Goal: Information Seeking & Learning: Check status

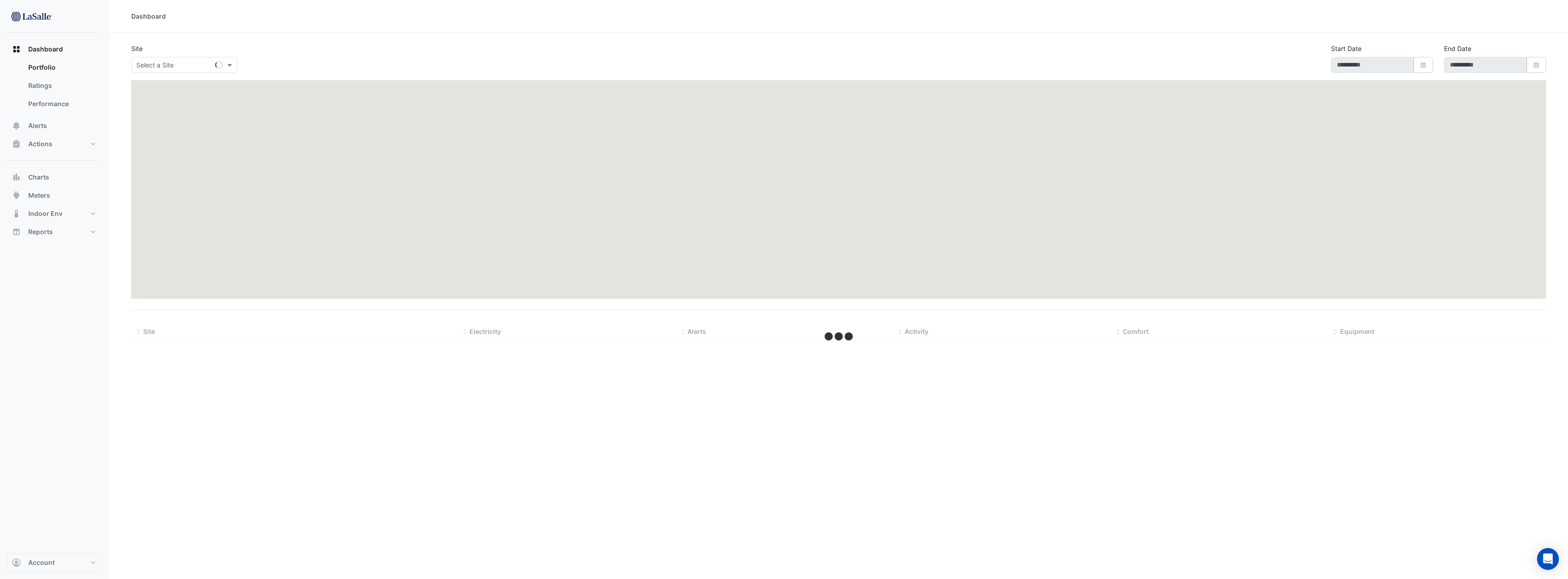
type input "**********"
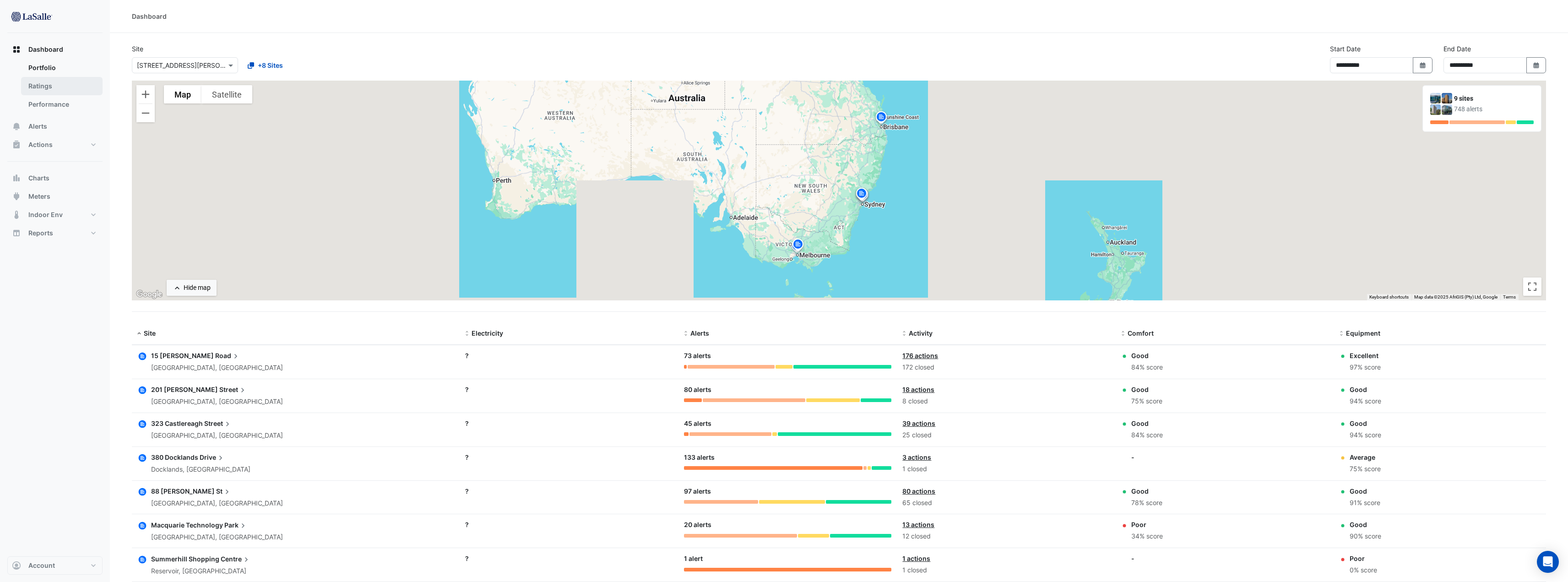
click at [48, 88] on link "Ratings" at bounding box center [61, 86] width 81 height 18
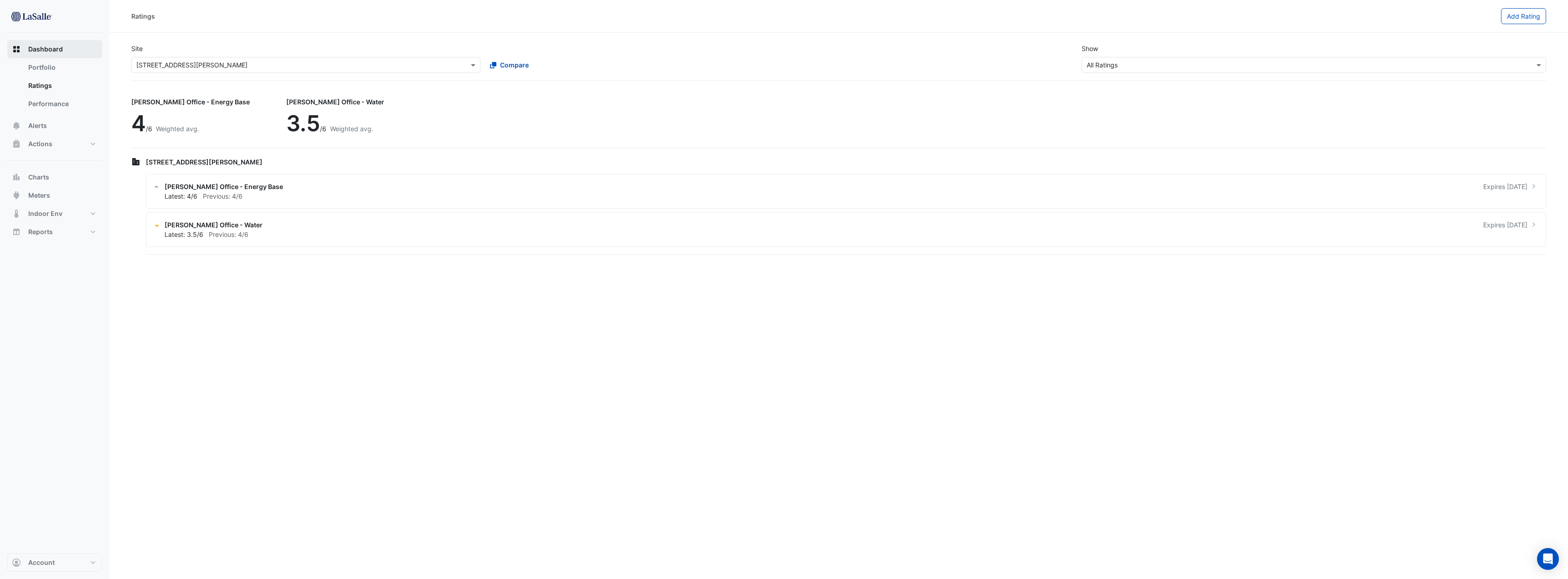
click at [52, 48] on span "Dashboard" at bounding box center [45, 49] width 35 height 9
click at [44, 63] on link "Portfolio" at bounding box center [61, 68] width 81 height 18
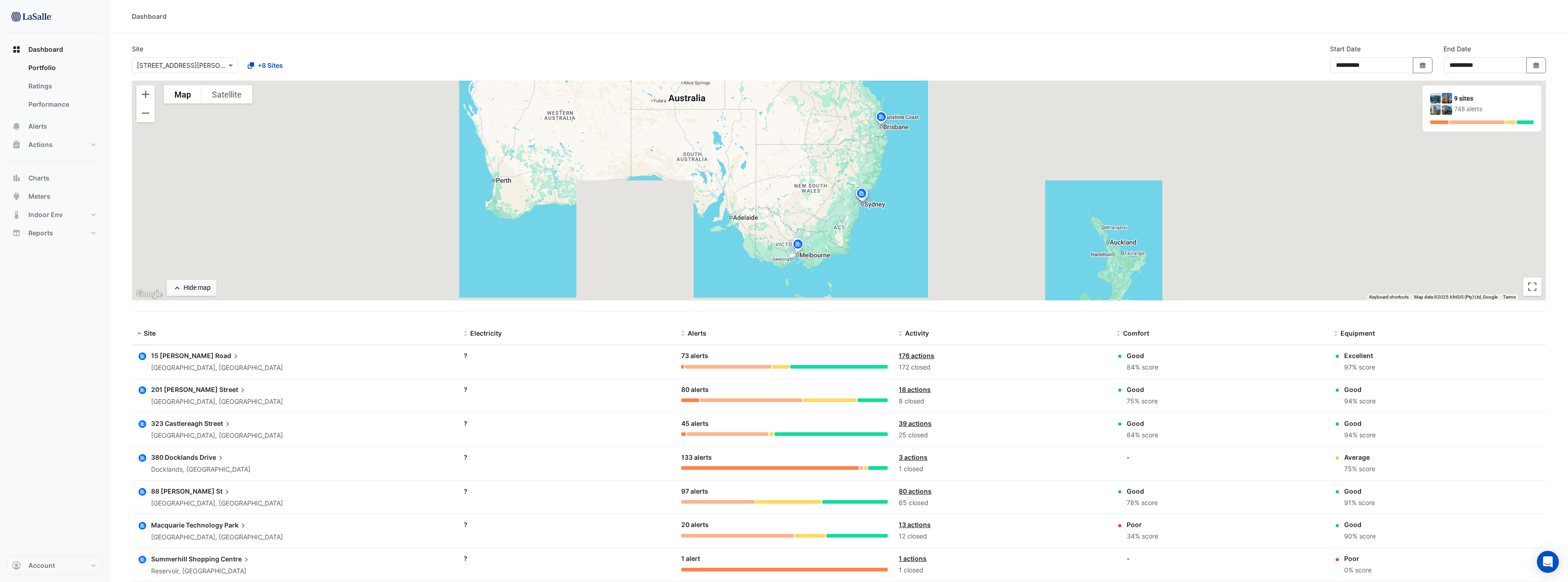
click at [231, 358] on icon at bounding box center [235, 356] width 9 height 9
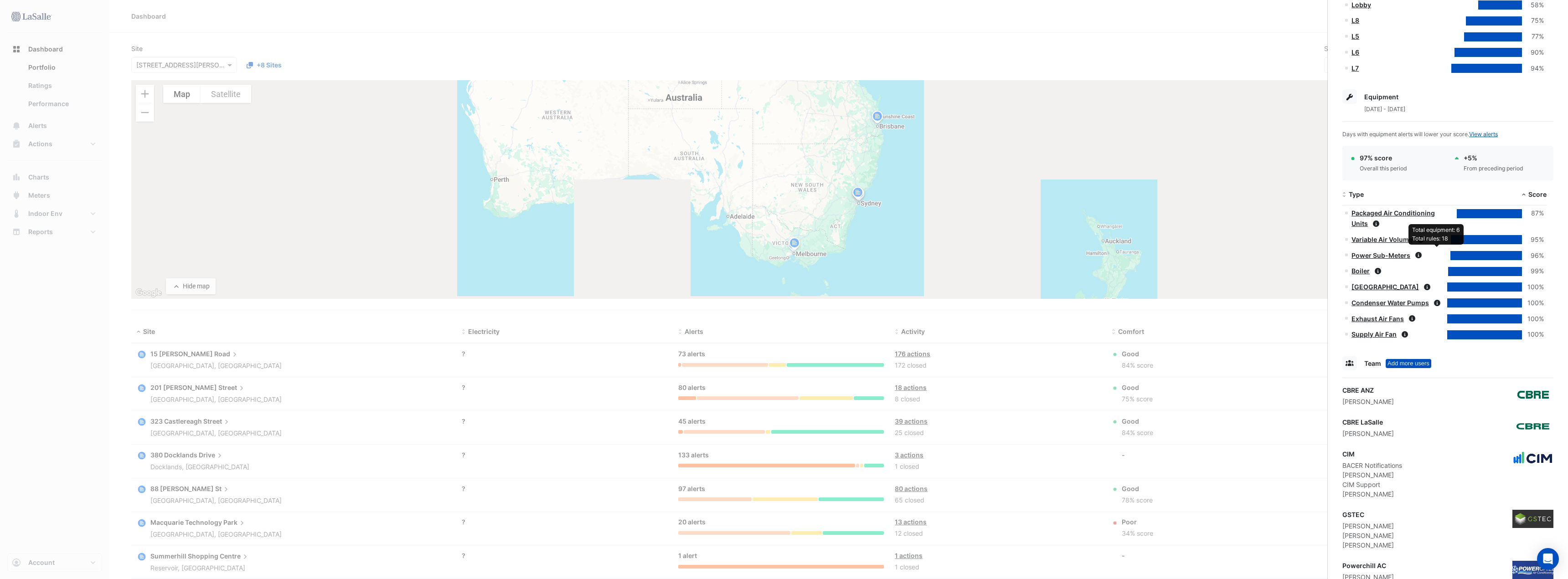
scroll to position [330, 0]
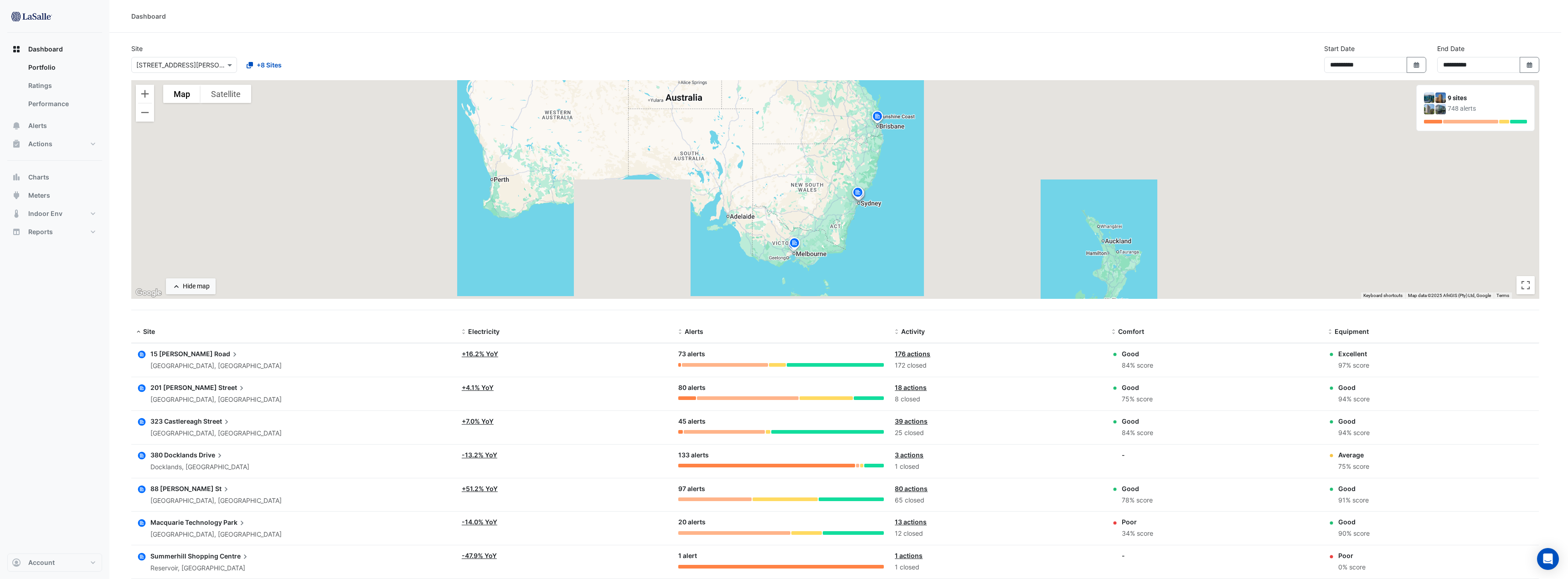
click at [54, 108] on ngb-offcanvas-backdrop at bounding box center [784, 290] width 1568 height 579
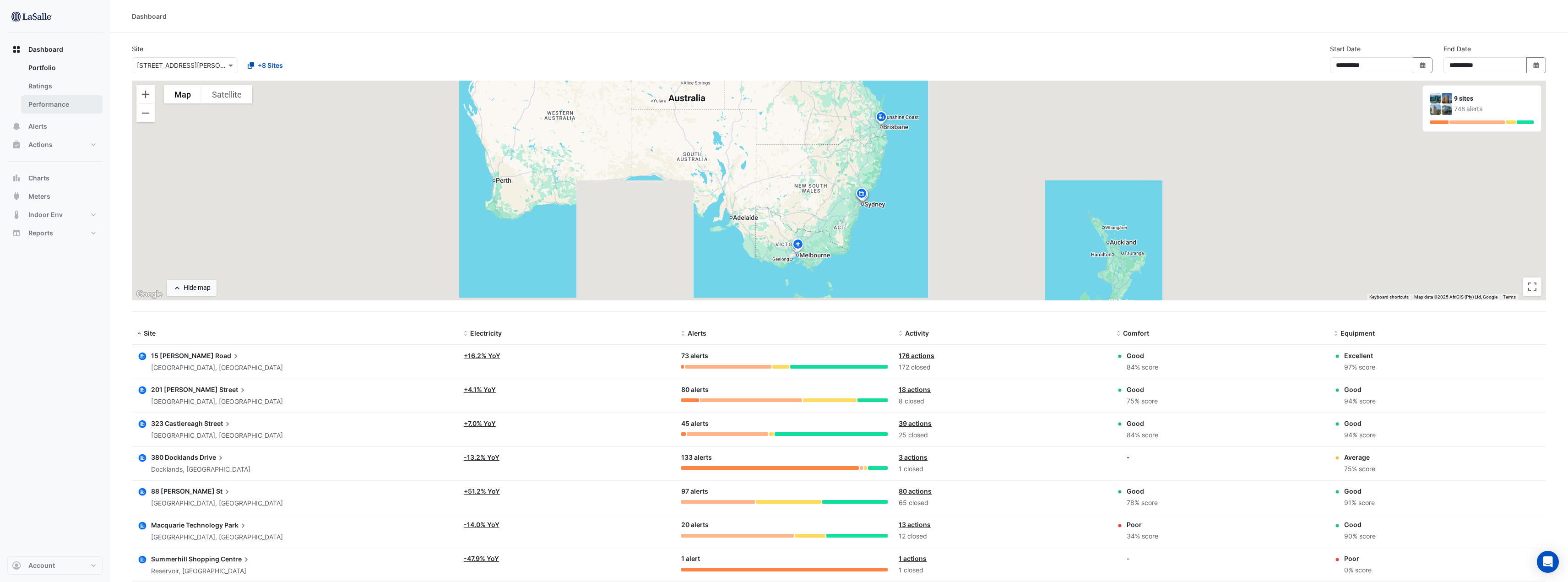
click at [56, 105] on link "Performance" at bounding box center [61, 105] width 81 height 18
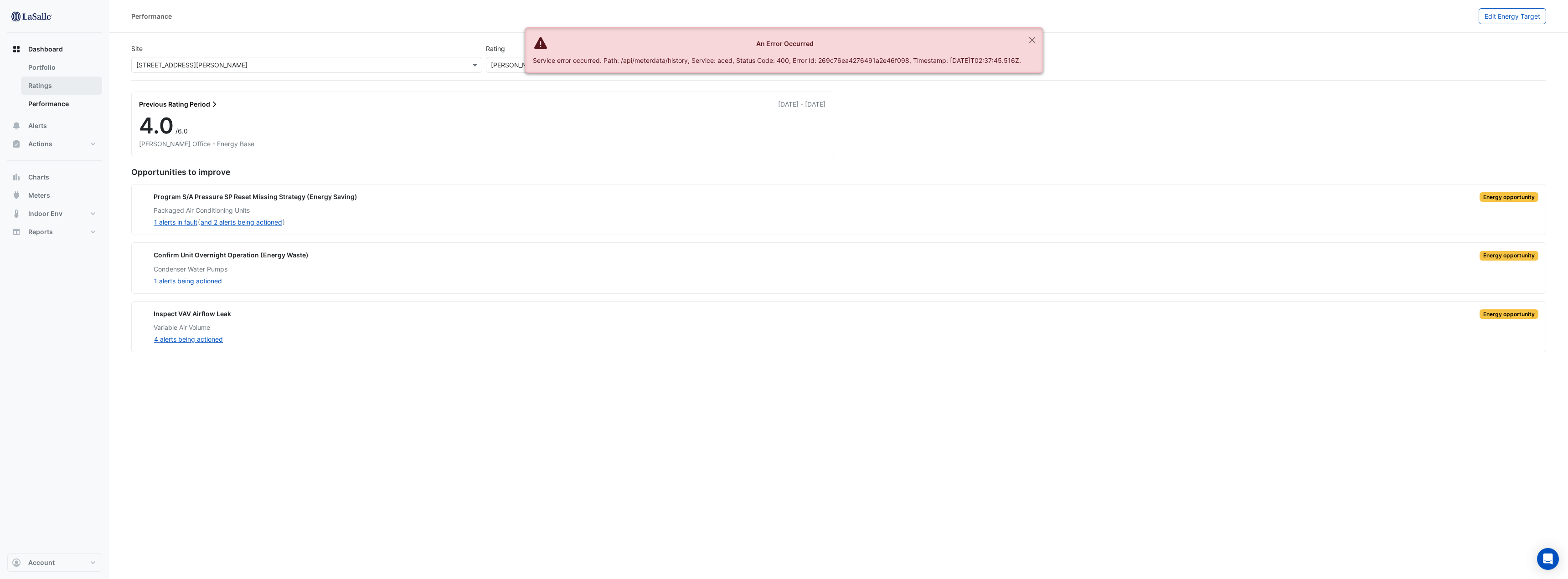
click at [49, 90] on link "Ratings" at bounding box center [61, 86] width 81 height 18
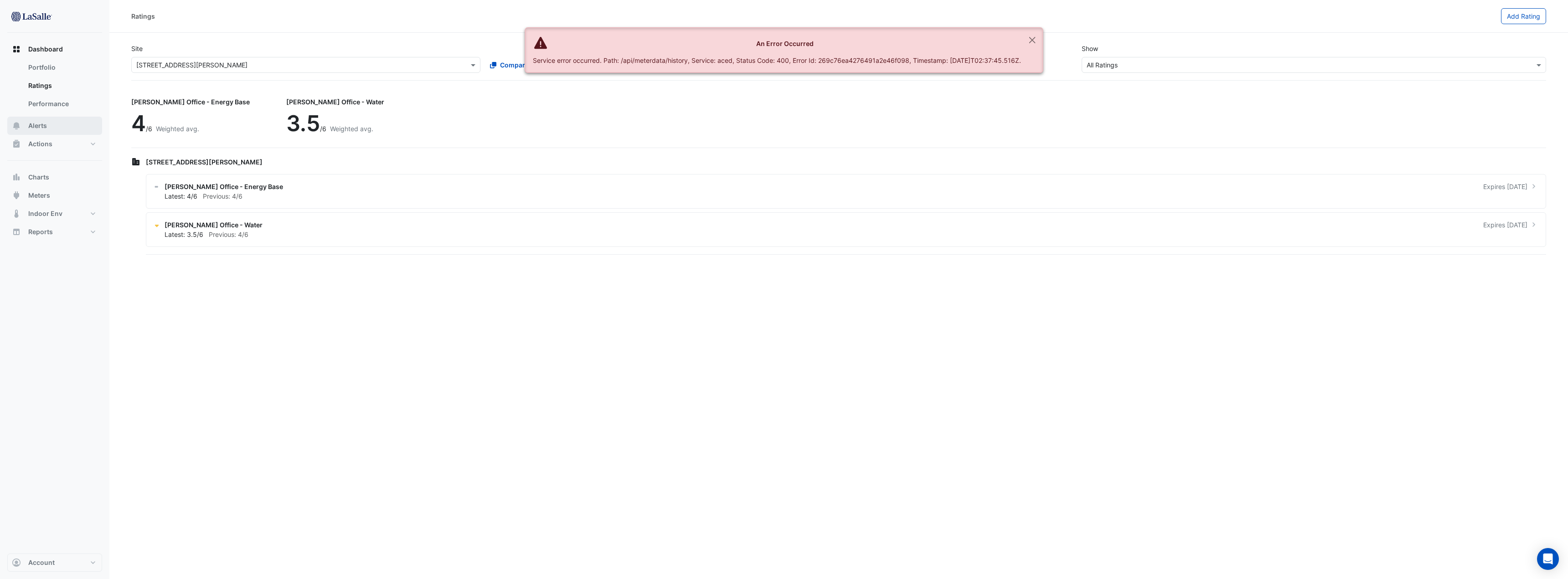
click at [45, 127] on span "Alerts" at bounding box center [37, 125] width 19 height 9
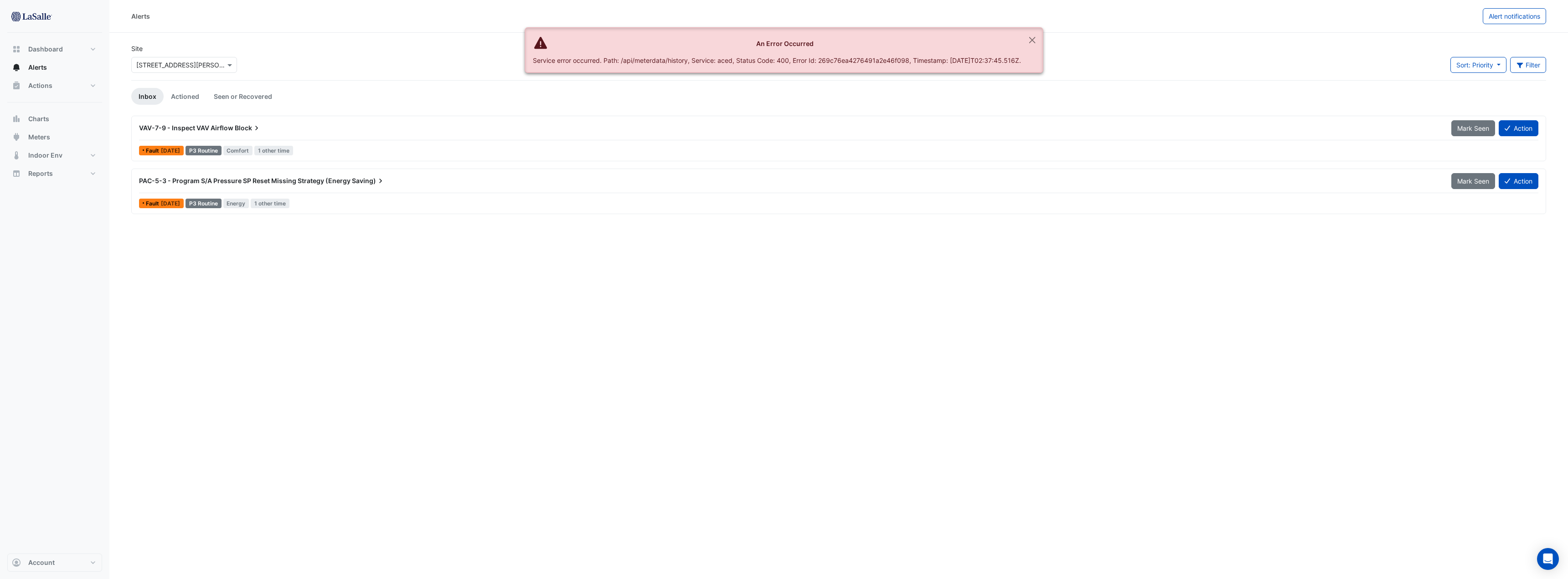
click at [438, 137] on div "VAV-7-9 - Inspect VAV Airflow Block Mark Seen Action" at bounding box center [838, 130] width 1399 height 21
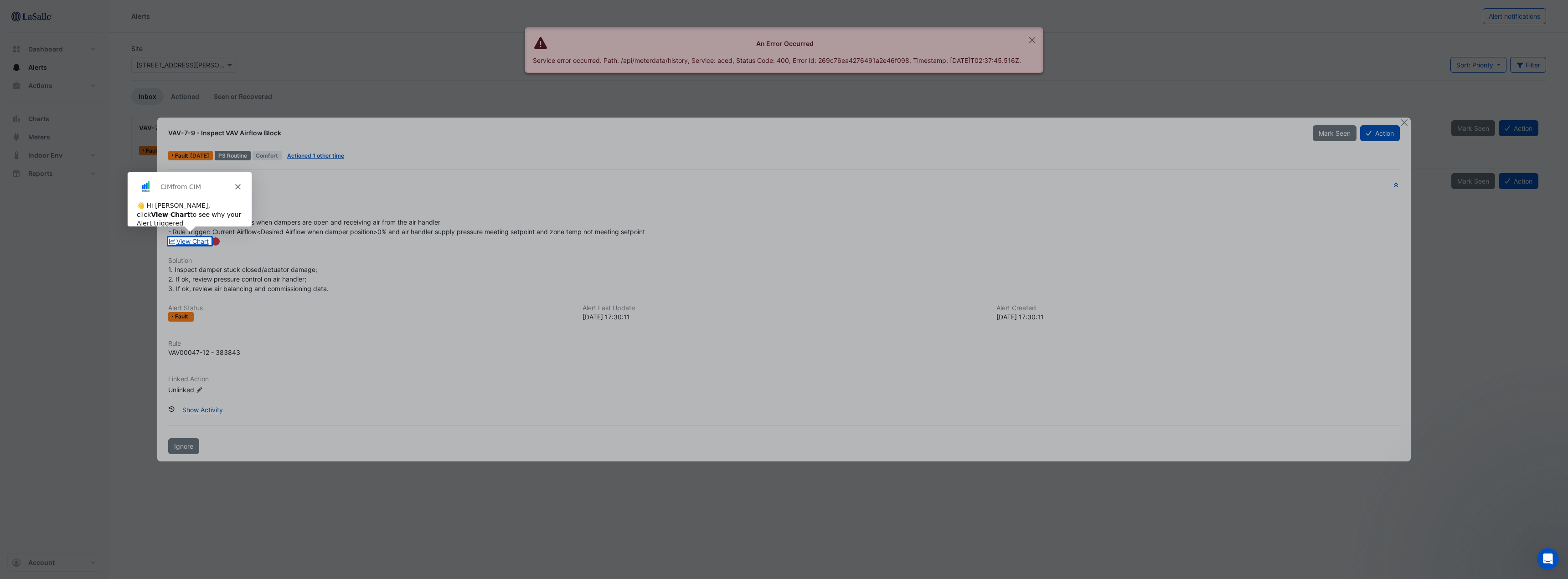
click at [239, 184] on icon "Close" at bounding box center [237, 186] width 5 height 5
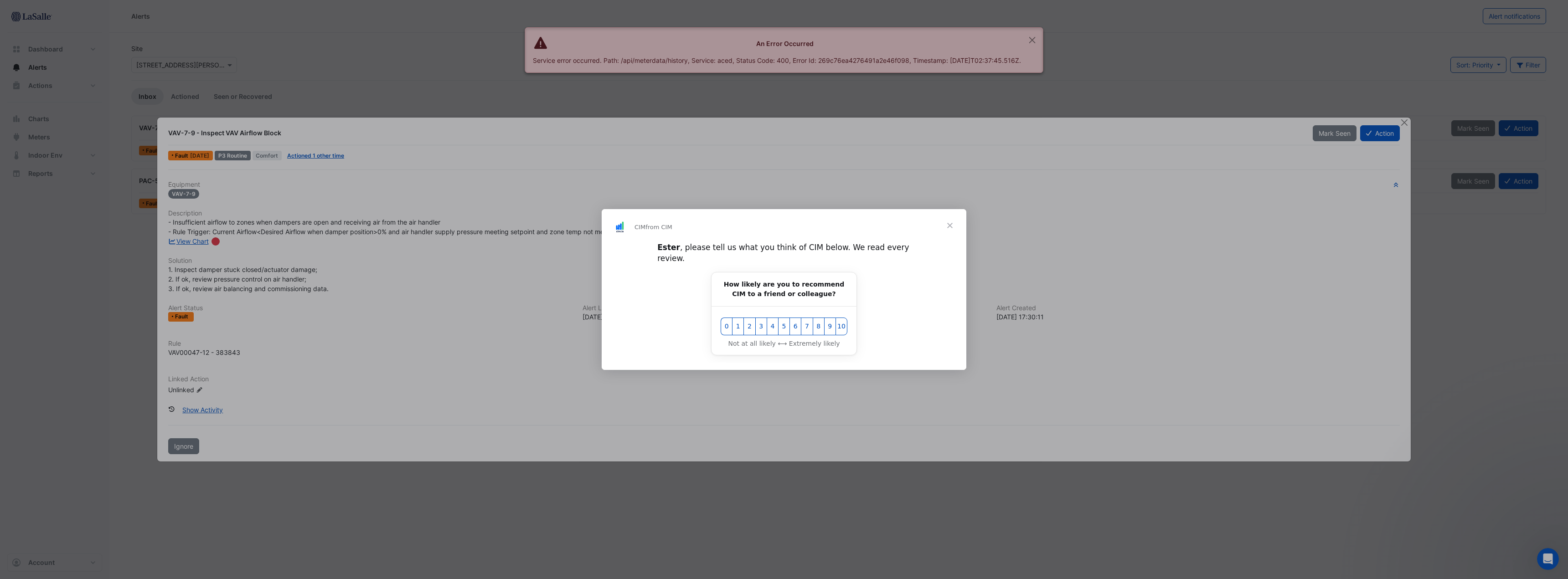
click at [953, 227] on span "Close" at bounding box center [950, 226] width 33 height 33
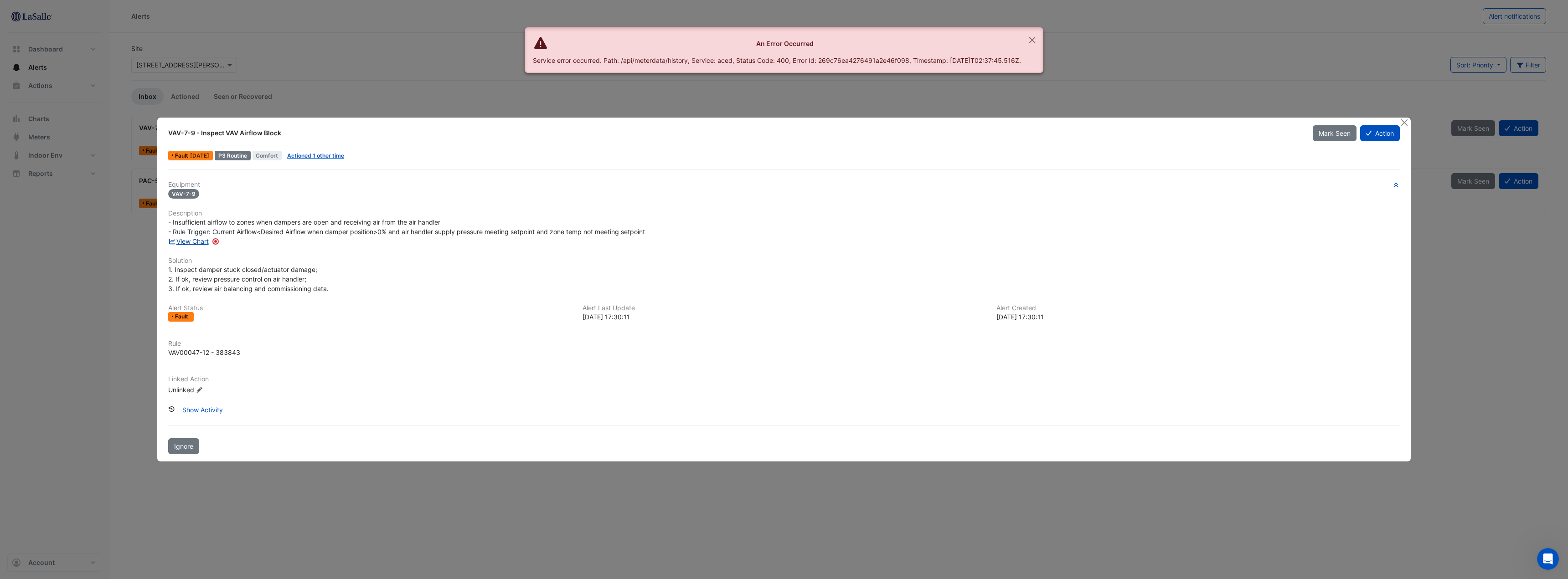
click at [197, 238] on link "View Chart" at bounding box center [188, 241] width 41 height 8
click at [1405, 122] on button "Close" at bounding box center [1404, 122] width 10 height 10
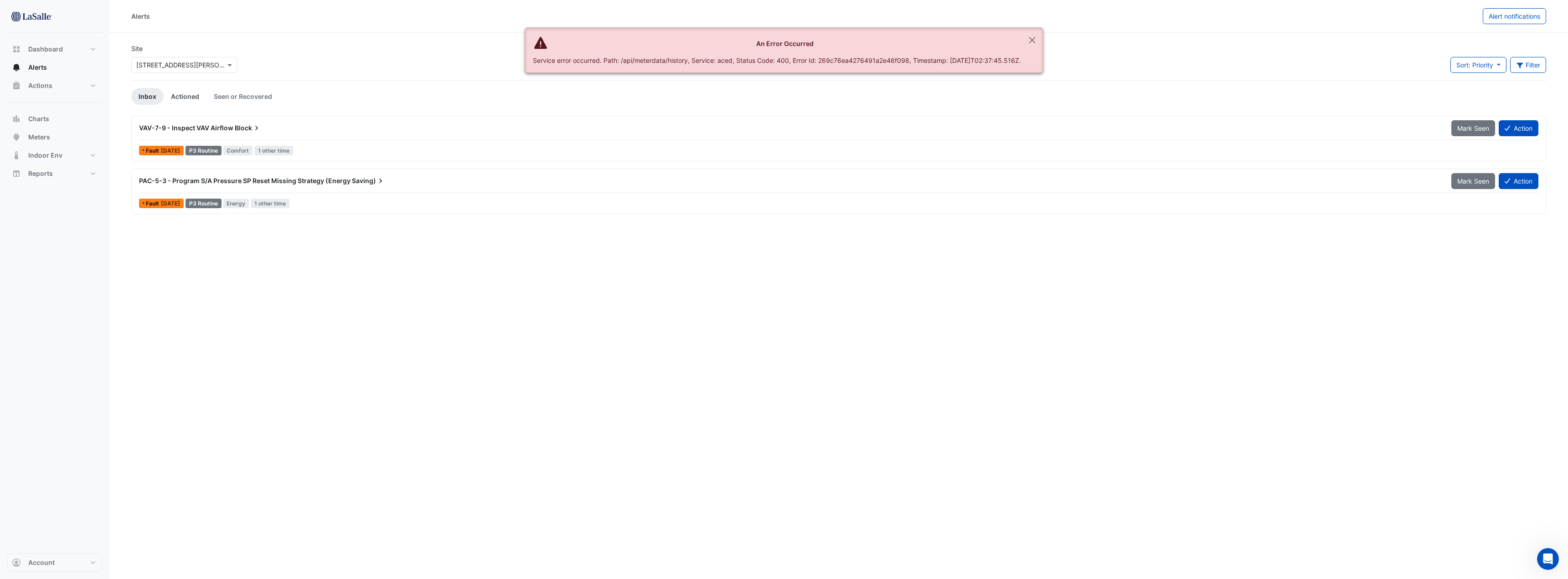
click at [188, 100] on link "Actioned" at bounding box center [185, 97] width 43 height 17
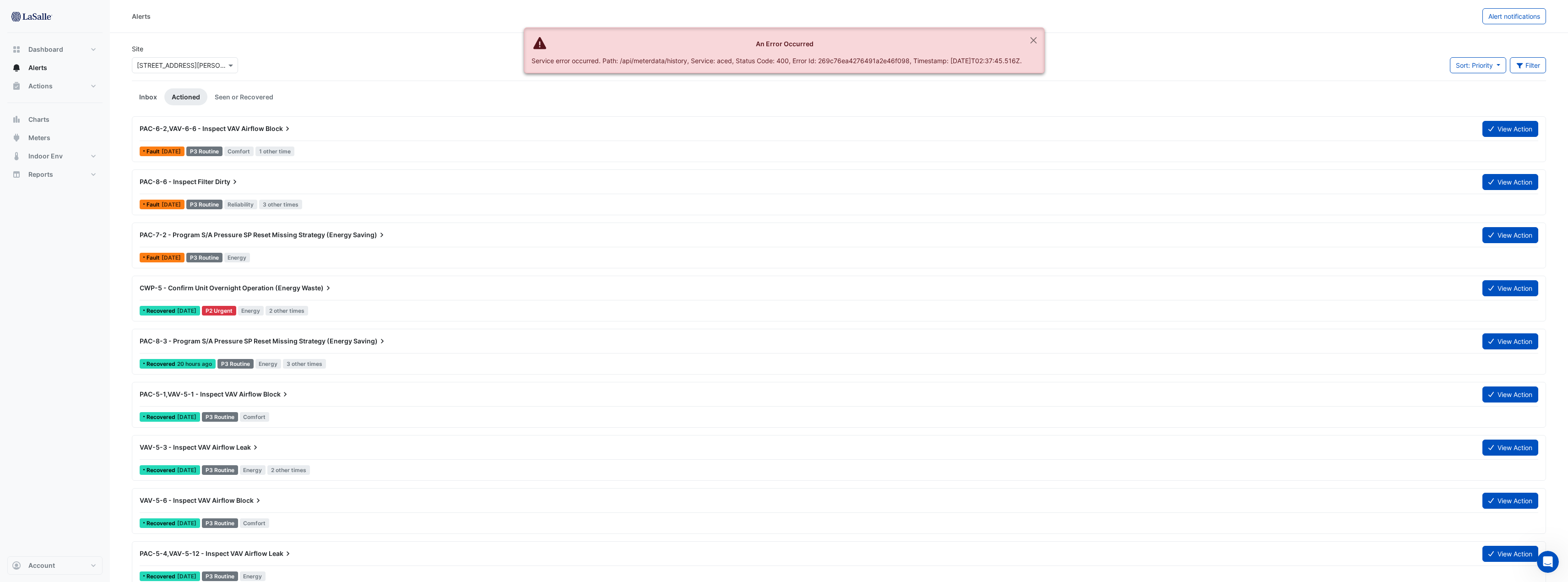
click at [144, 95] on link "Inbox" at bounding box center [148, 97] width 32 height 17
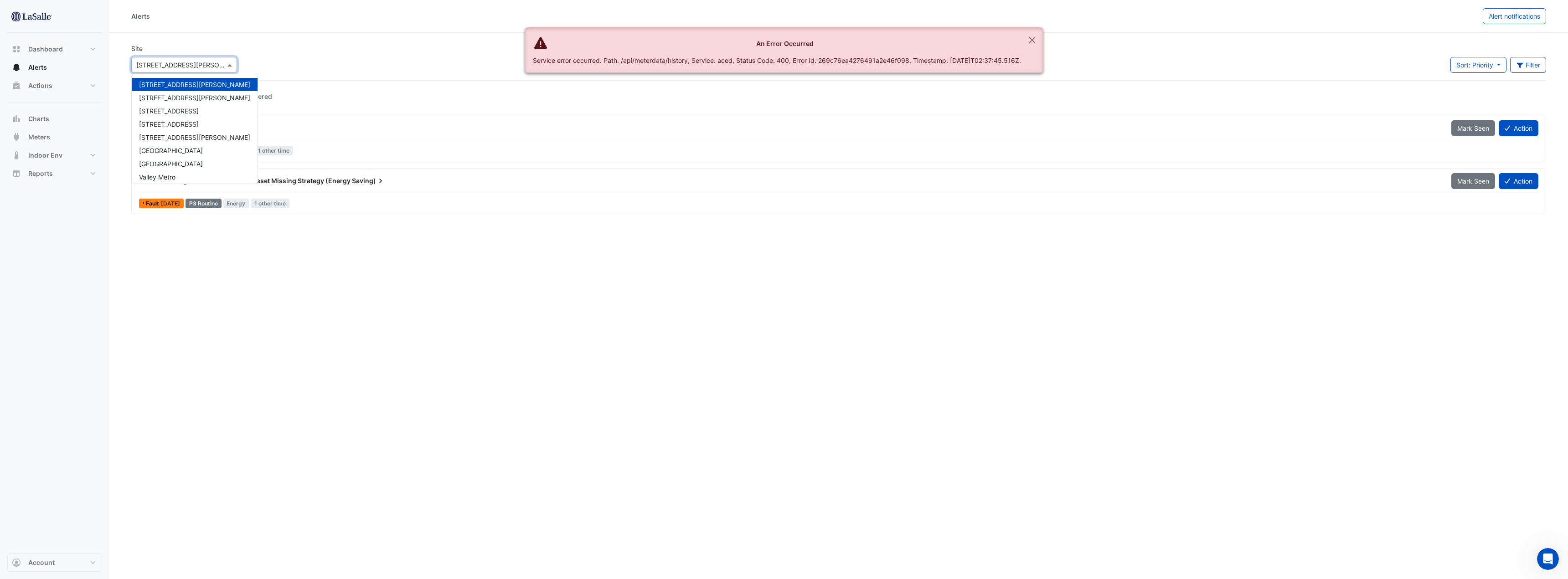
click at [186, 66] on input "text" at bounding box center [175, 66] width 77 height 10
click at [179, 112] on span "[STREET_ADDRESS]" at bounding box center [169, 111] width 60 height 8
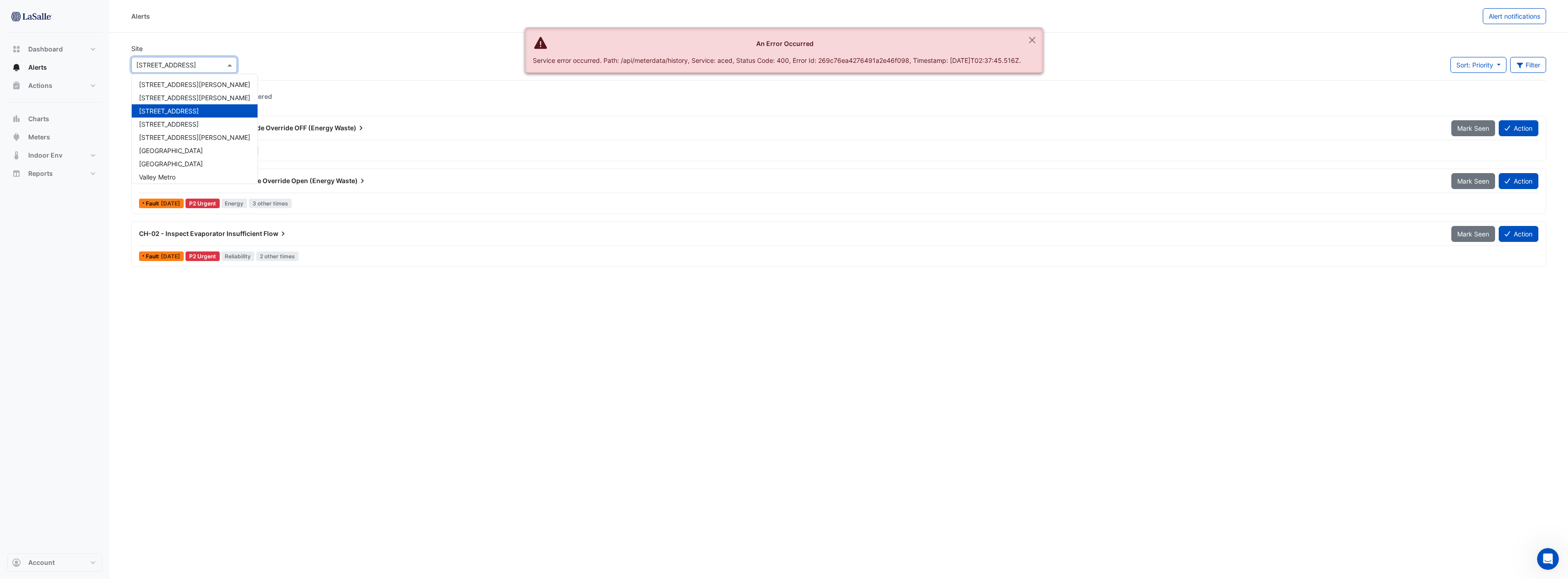
click at [175, 72] on div "× [STREET_ADDRESS]" at bounding box center [184, 65] width 106 height 16
click at [168, 133] on span "[STREET_ADDRESS][PERSON_NAME]" at bounding box center [194, 137] width 111 height 8
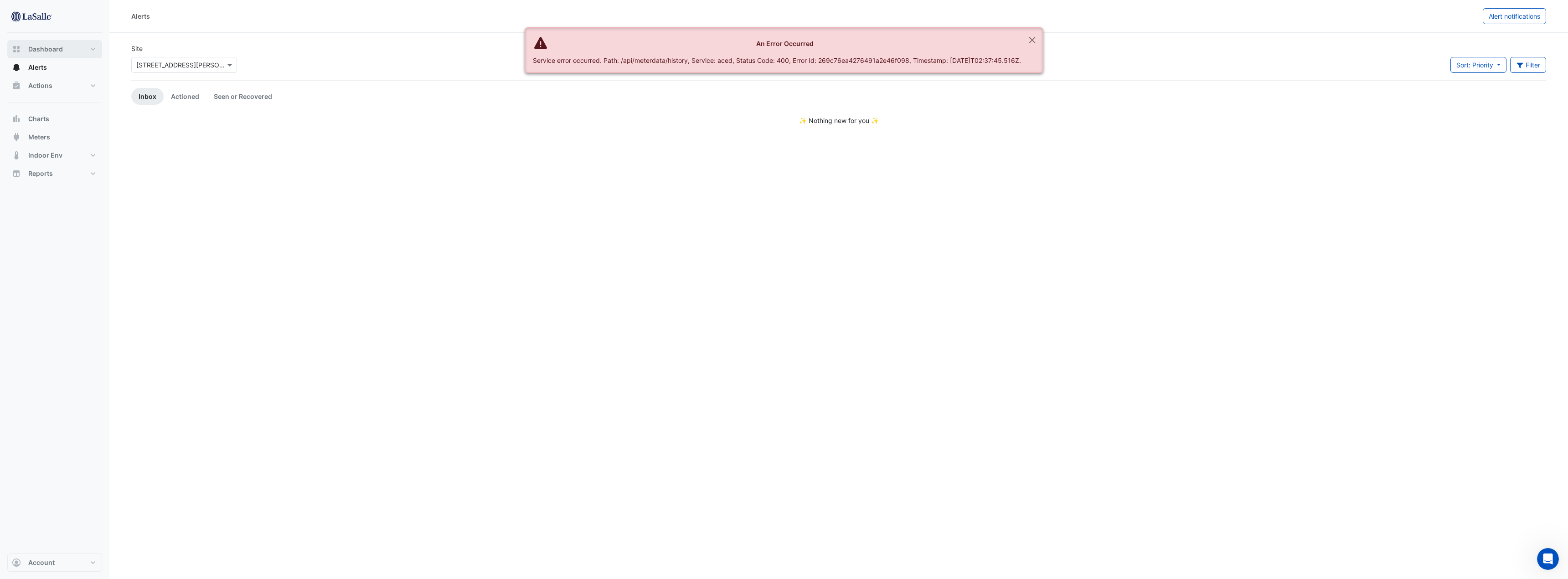
click at [74, 50] on button "Dashboard" at bounding box center [55, 49] width 95 height 18
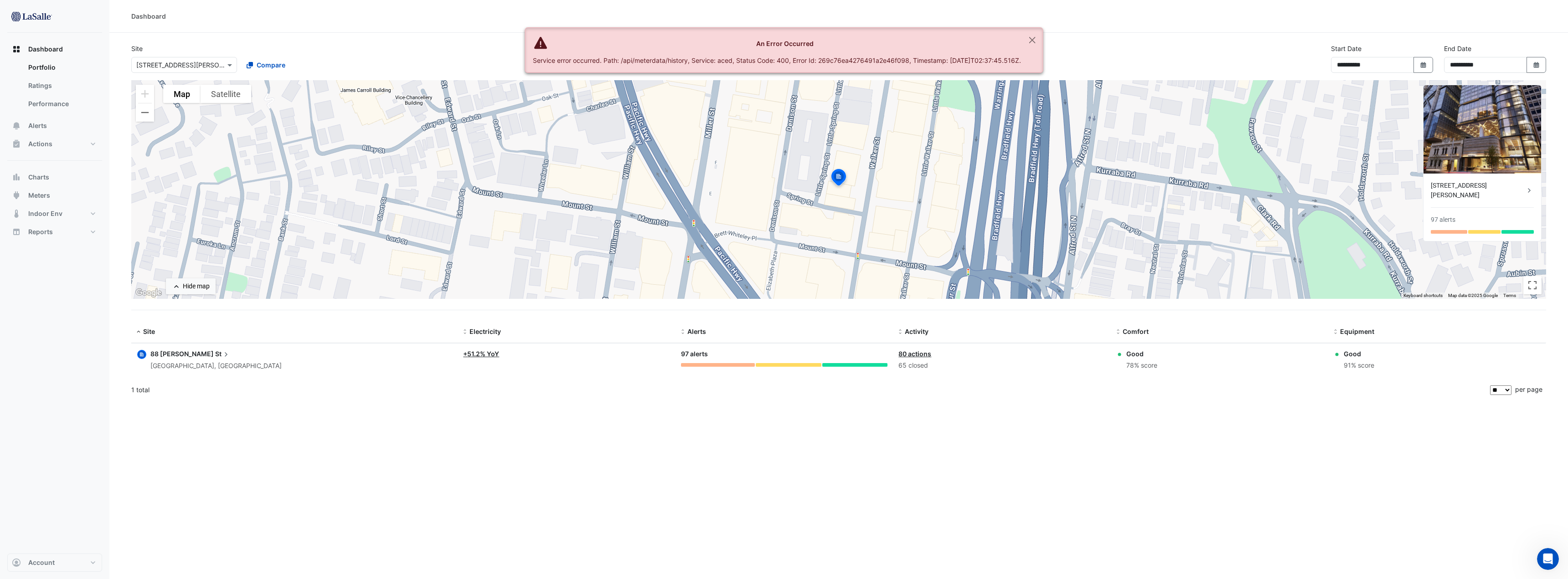
click at [1507, 154] on img at bounding box center [1482, 129] width 117 height 88
click at [1528, 189] on icon at bounding box center [1529, 190] width 9 height 9
click at [1059, 178] on ngb-offcanvas-backdrop at bounding box center [784, 290] width 1568 height 579
click at [46, 79] on link "Ratings" at bounding box center [61, 86] width 81 height 18
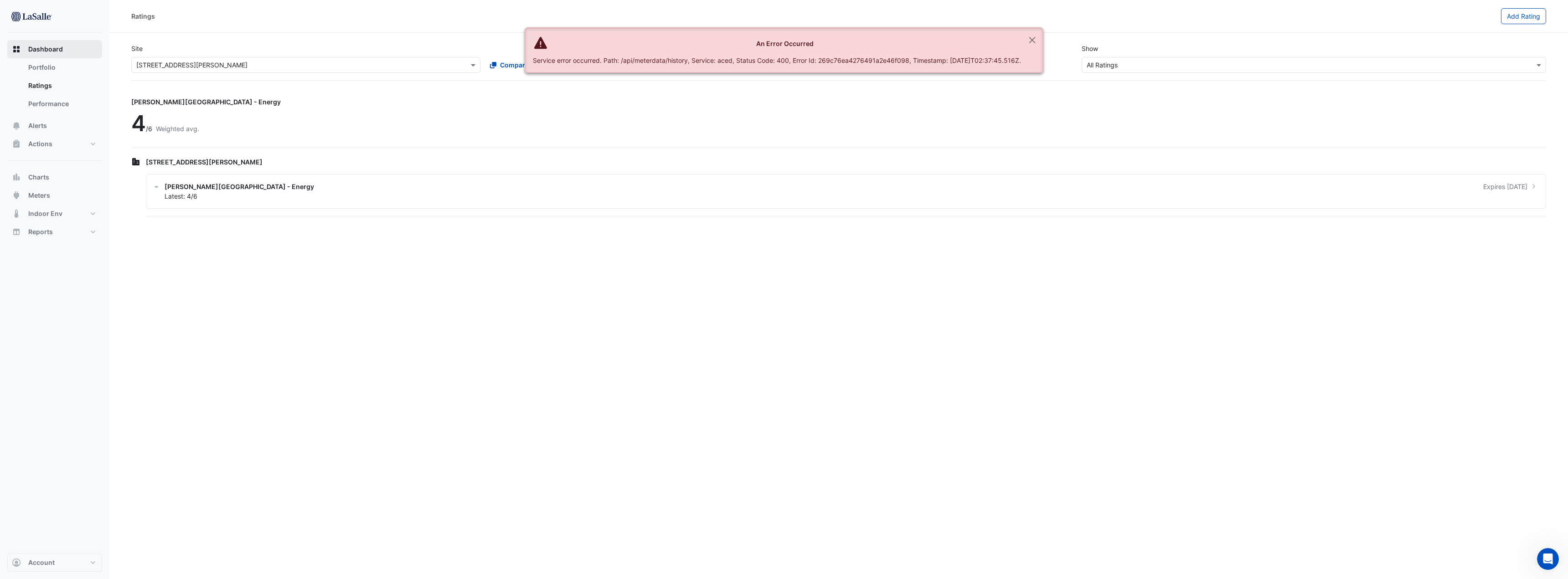
click at [63, 50] on button "Dashboard" at bounding box center [55, 49] width 95 height 18
